Goal: Navigation & Orientation: Find specific page/section

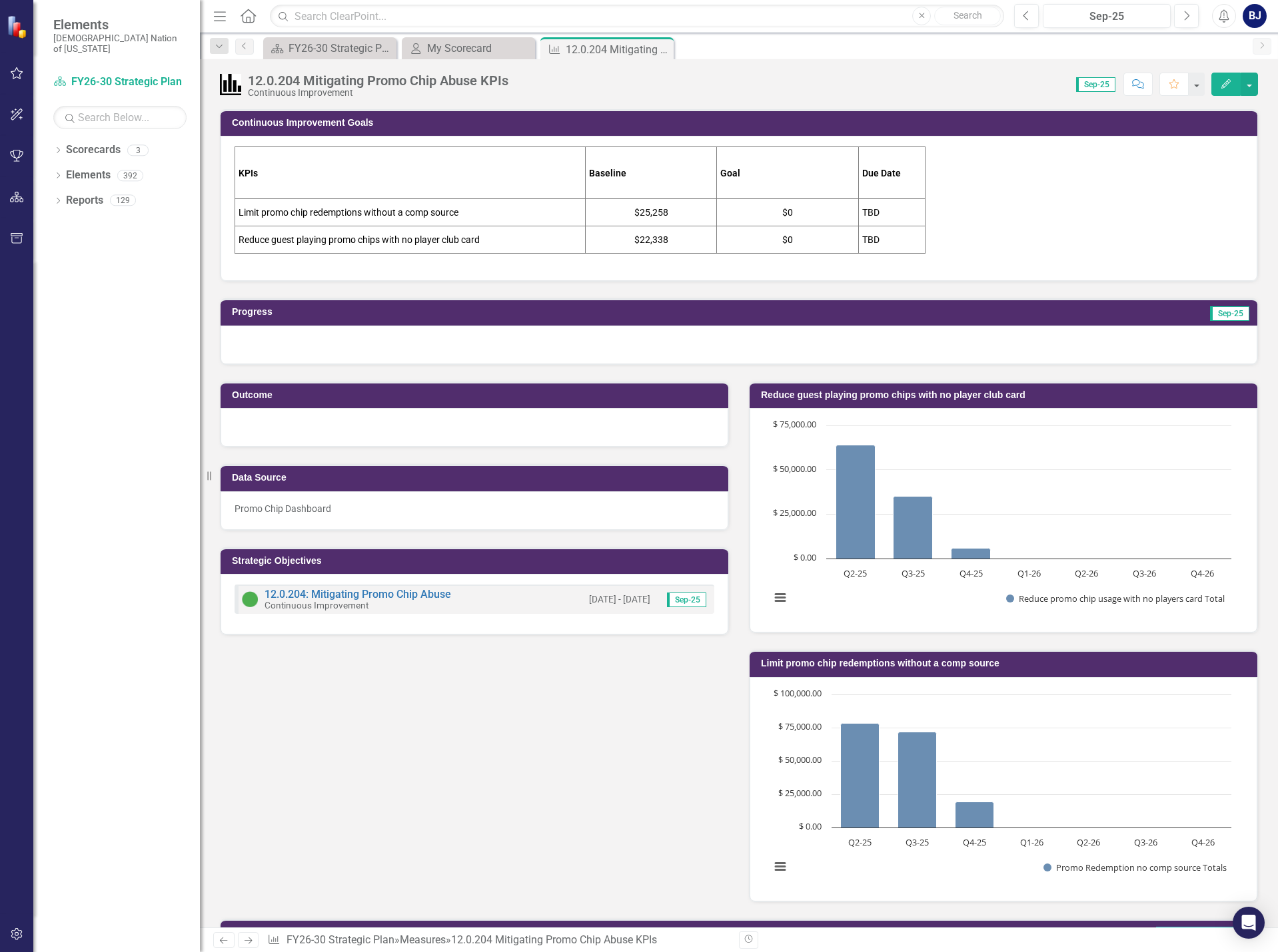
scroll to position [427, 0]
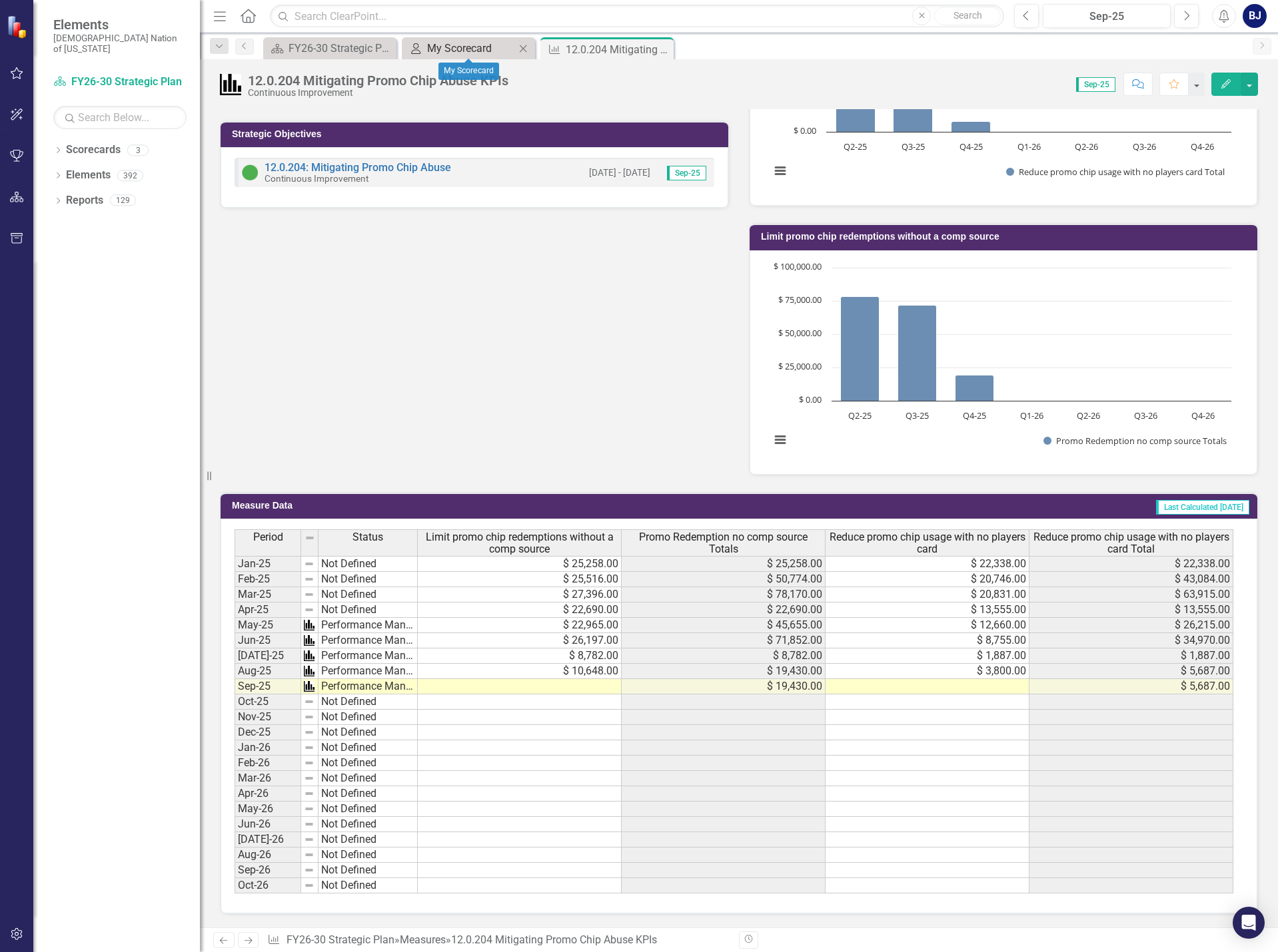
click at [471, 49] on div "My Scorecard" at bounding box center [471, 48] width 88 height 16
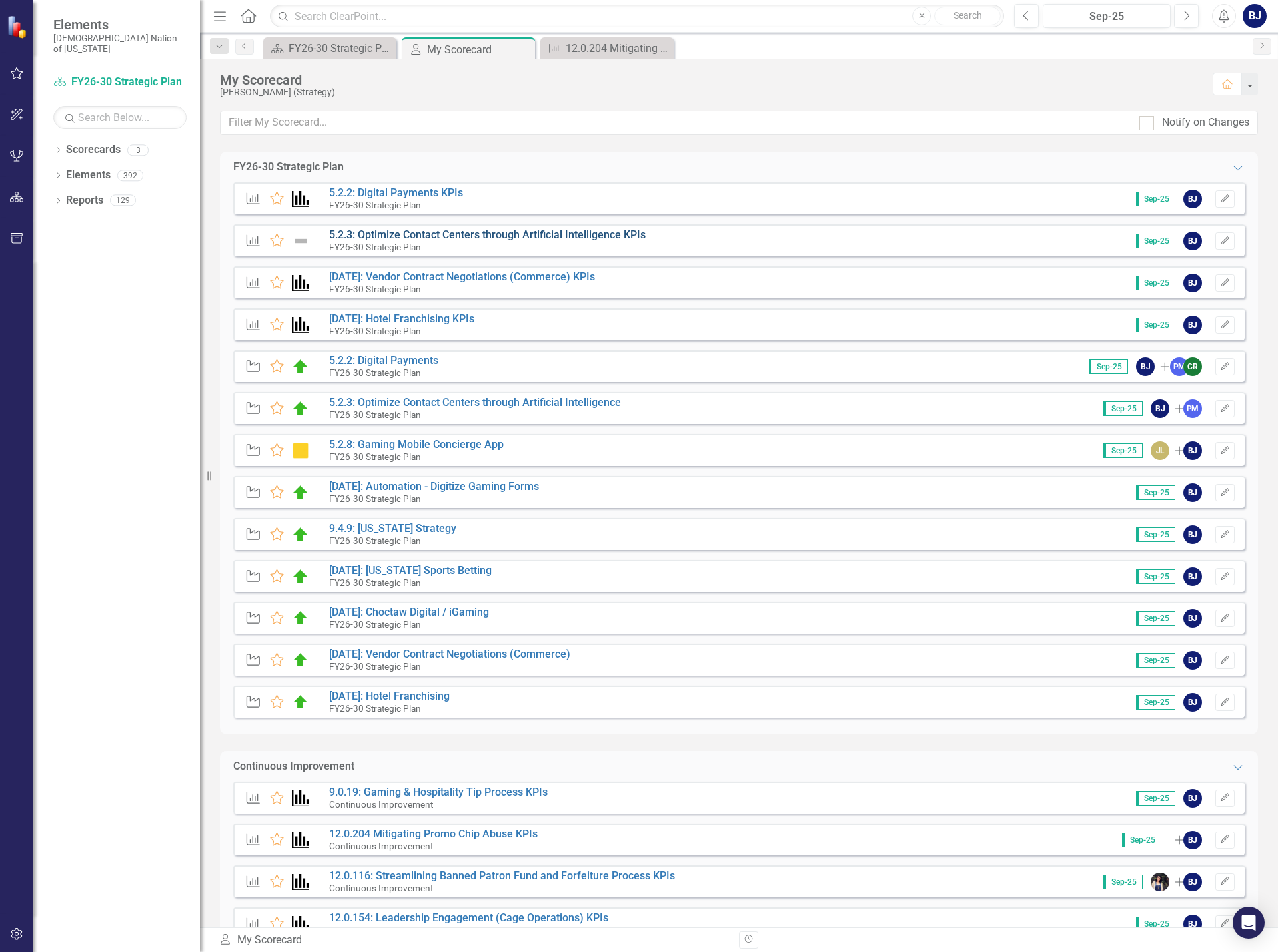
click at [614, 233] on link "5.2.3: Optimize Contact Centers through Artificial Intelligence KPIs" at bounding box center [487, 235] width 317 height 12
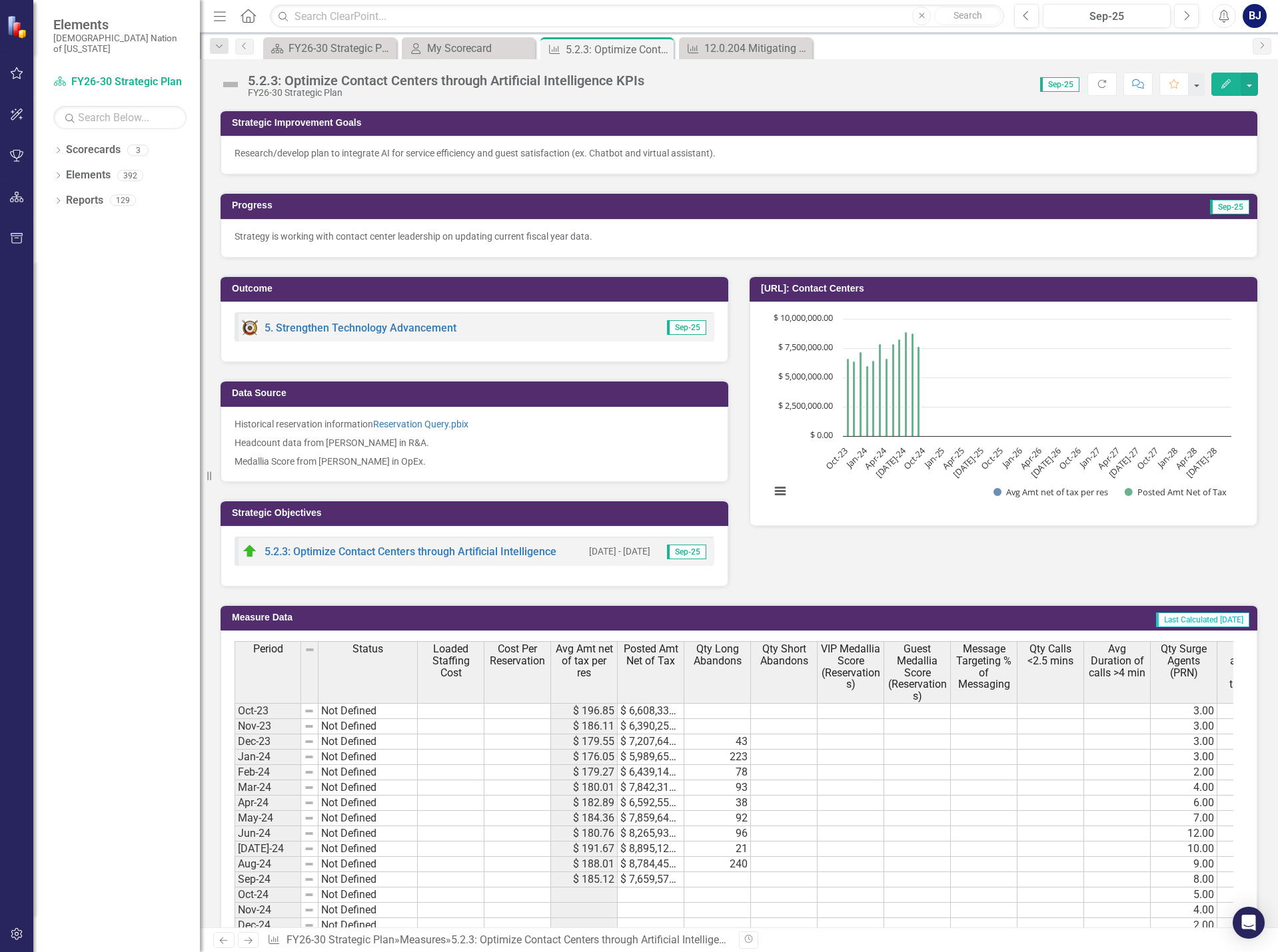
click at [225, 80] on img at bounding box center [230, 84] width 21 height 21
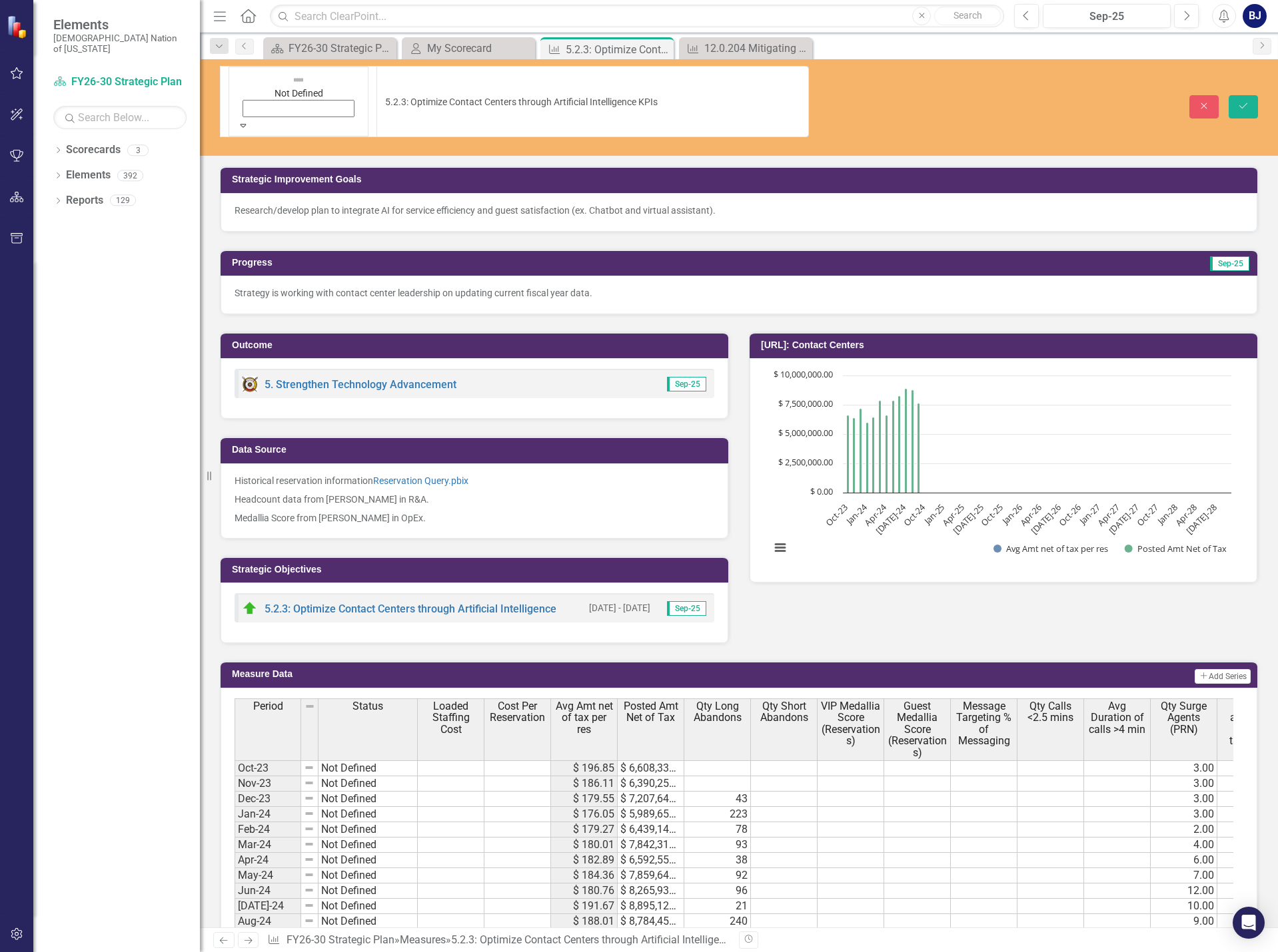
click at [292, 78] on img at bounding box center [298, 80] width 13 height 13
click at [858, 255] on td "Sep-25" at bounding box center [995, 264] width 510 height 20
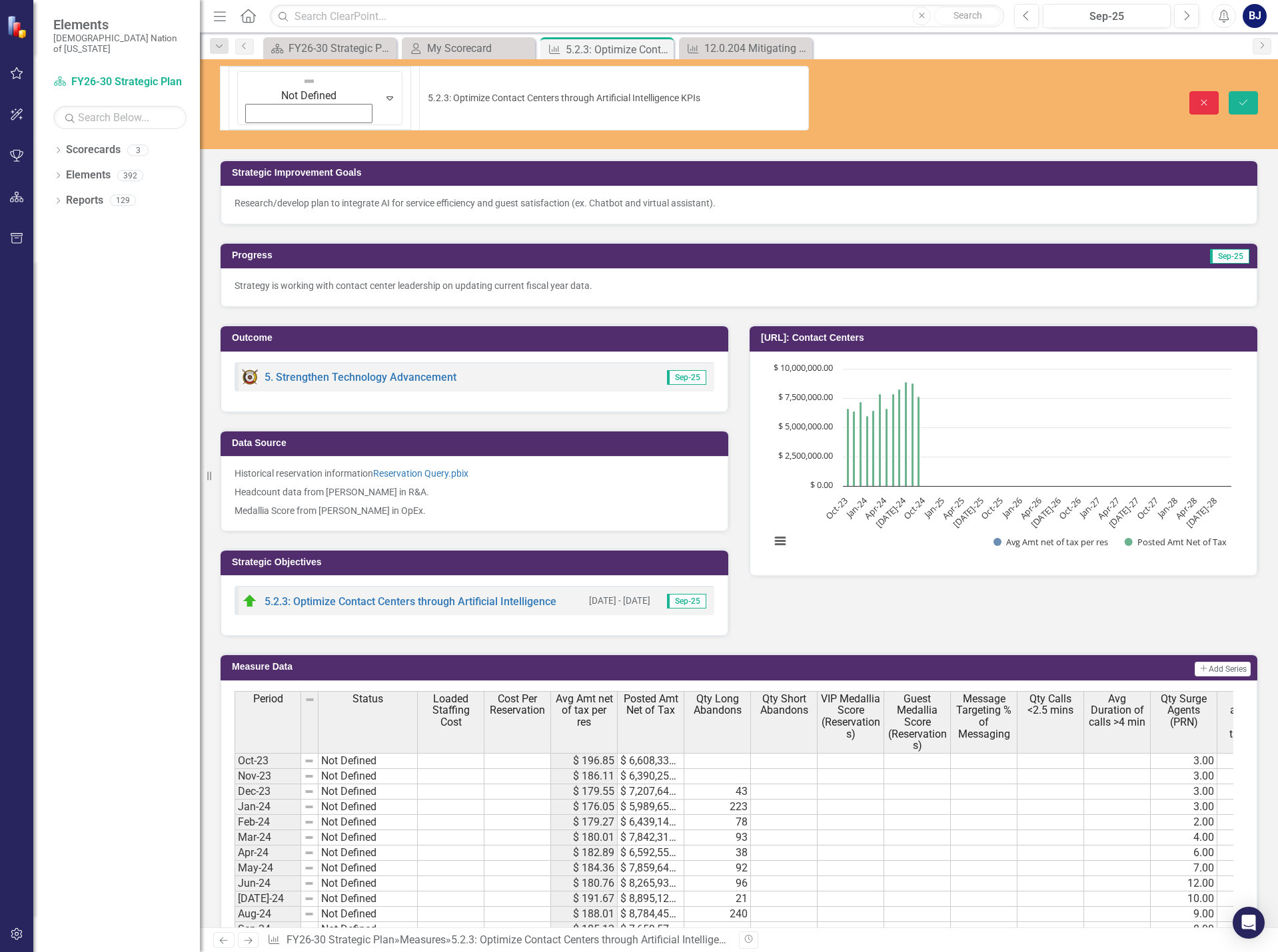
click at [1200, 98] on icon "Close" at bounding box center [1203, 103] width 12 height 10
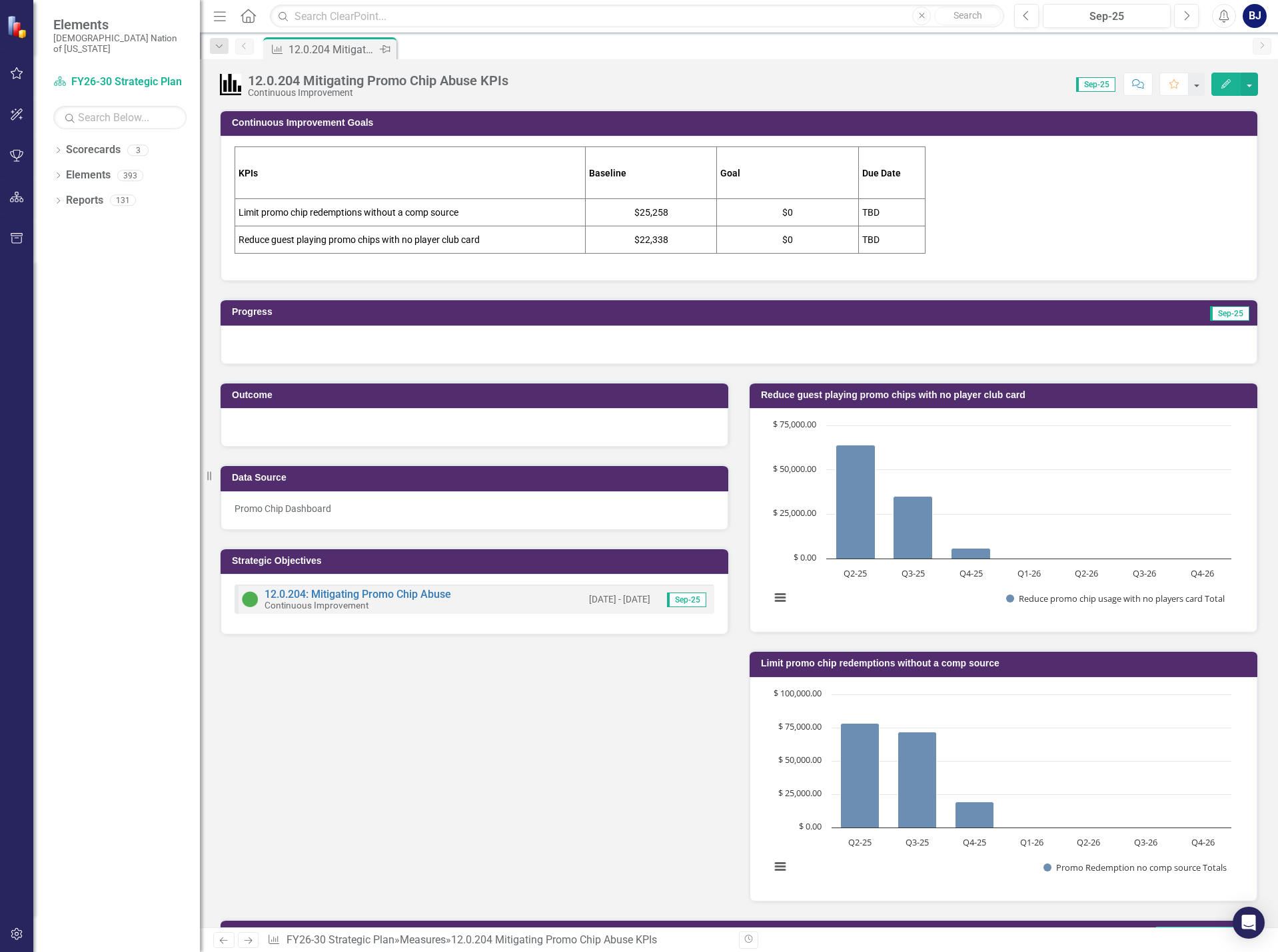
click at [385, 47] on icon "Pin" at bounding box center [385, 49] width 11 height 13
click at [385, 47] on icon "Pin" at bounding box center [384, 51] width 13 height 11
click at [23, 73] on icon "button" at bounding box center [17, 73] width 14 height 11
drag, startPoint x: 90, startPoint y: 184, endPoint x: 95, endPoint y: 197, distance: 13.9
click at [90, 184] on div "My Updates My Favorites My Scorecard" at bounding box center [120, 183] width 133 height 73
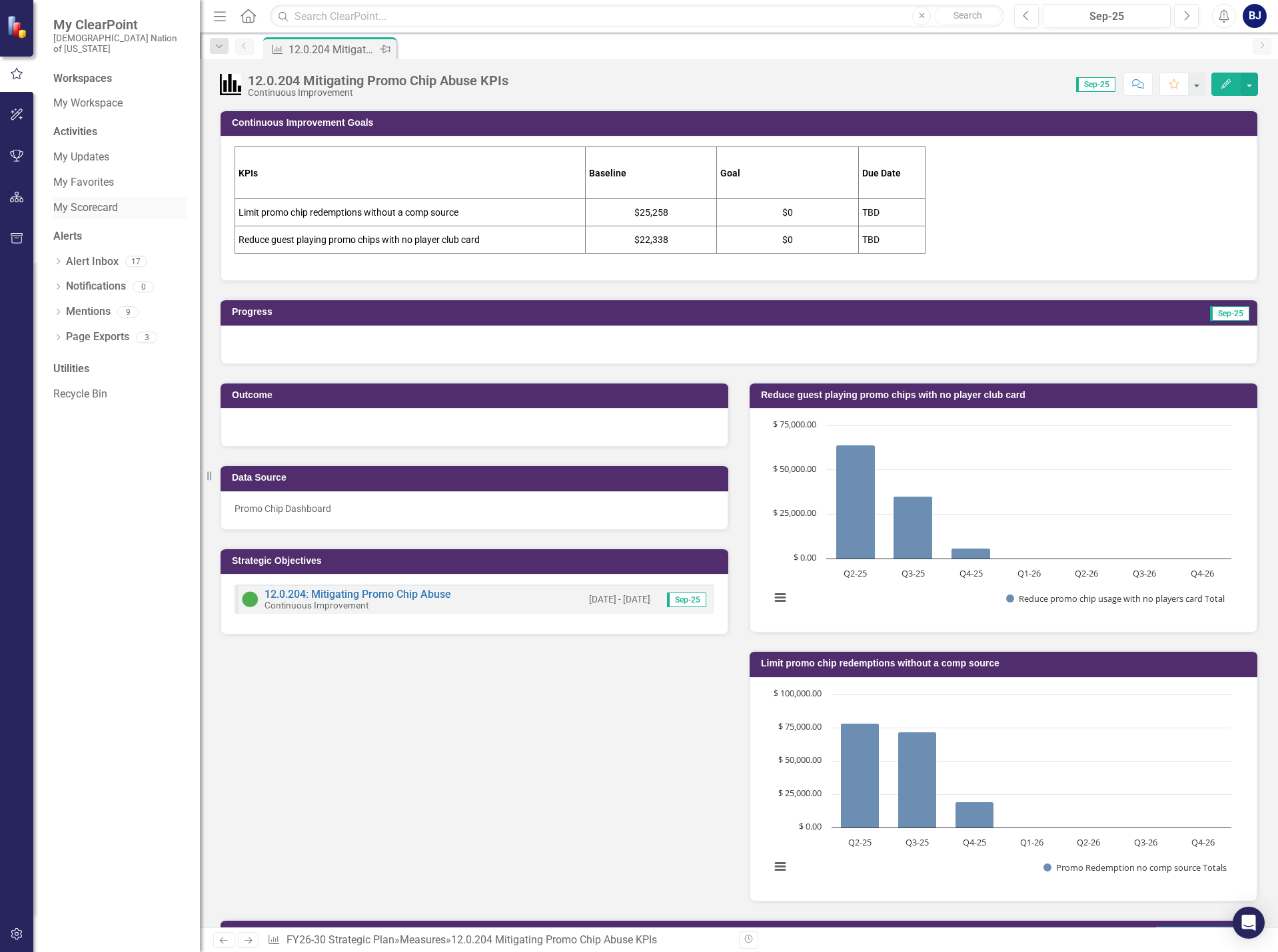
click at [95, 200] on link "My Scorecard" at bounding box center [120, 208] width 133 height 15
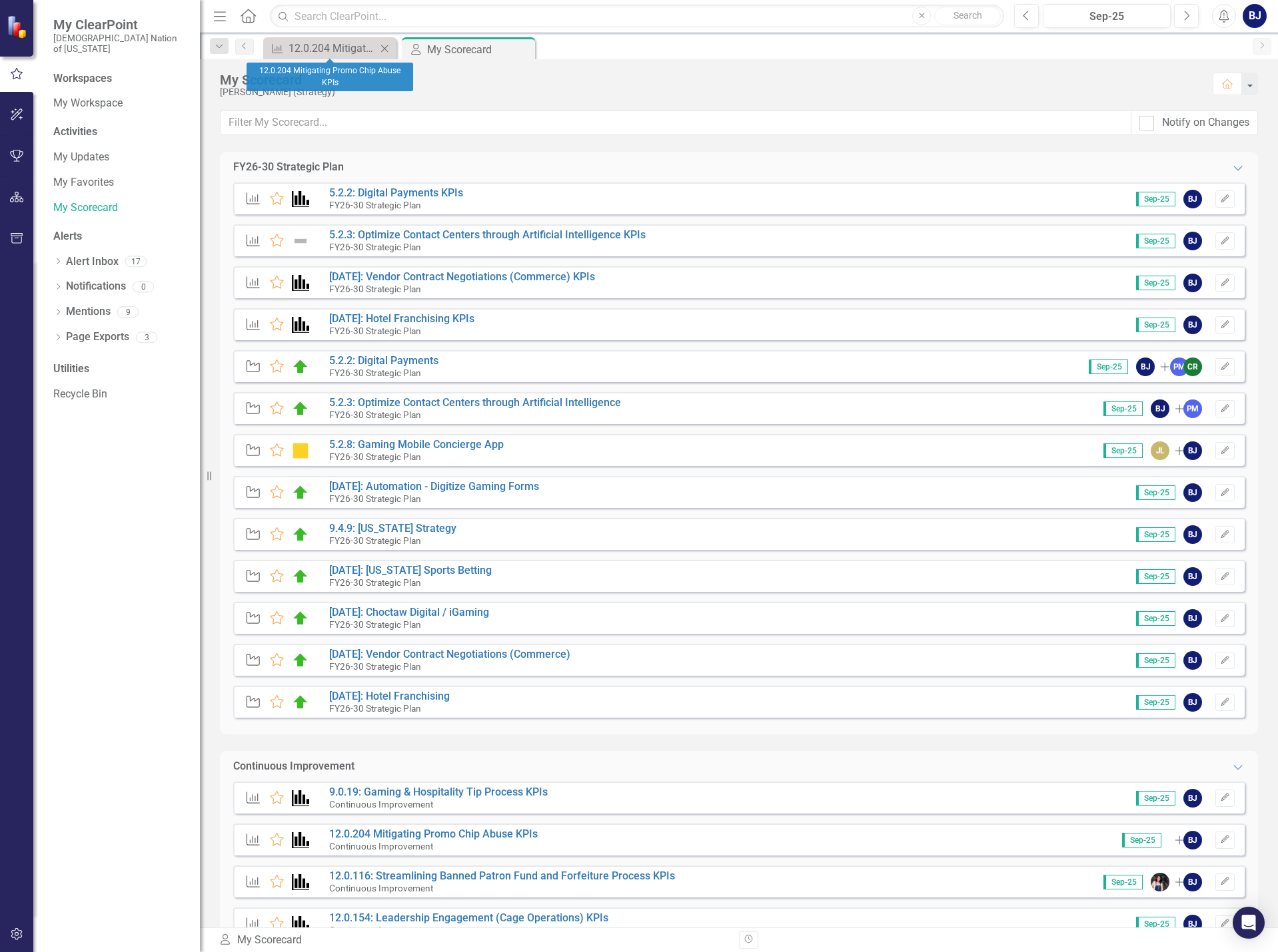
click at [385, 45] on icon "Close" at bounding box center [384, 49] width 13 height 11
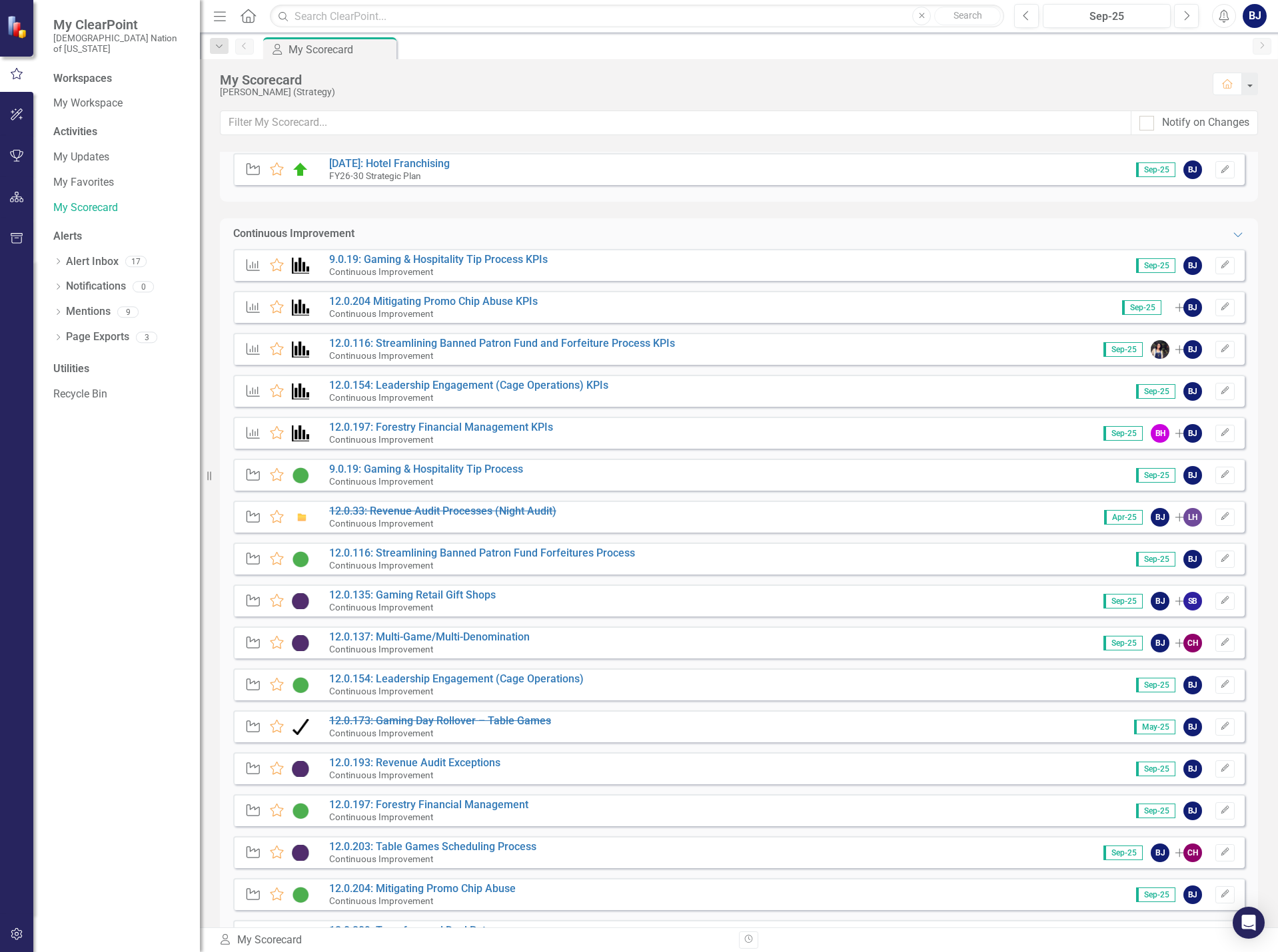
scroll to position [590, 0]
